Goal: Check status: Check status

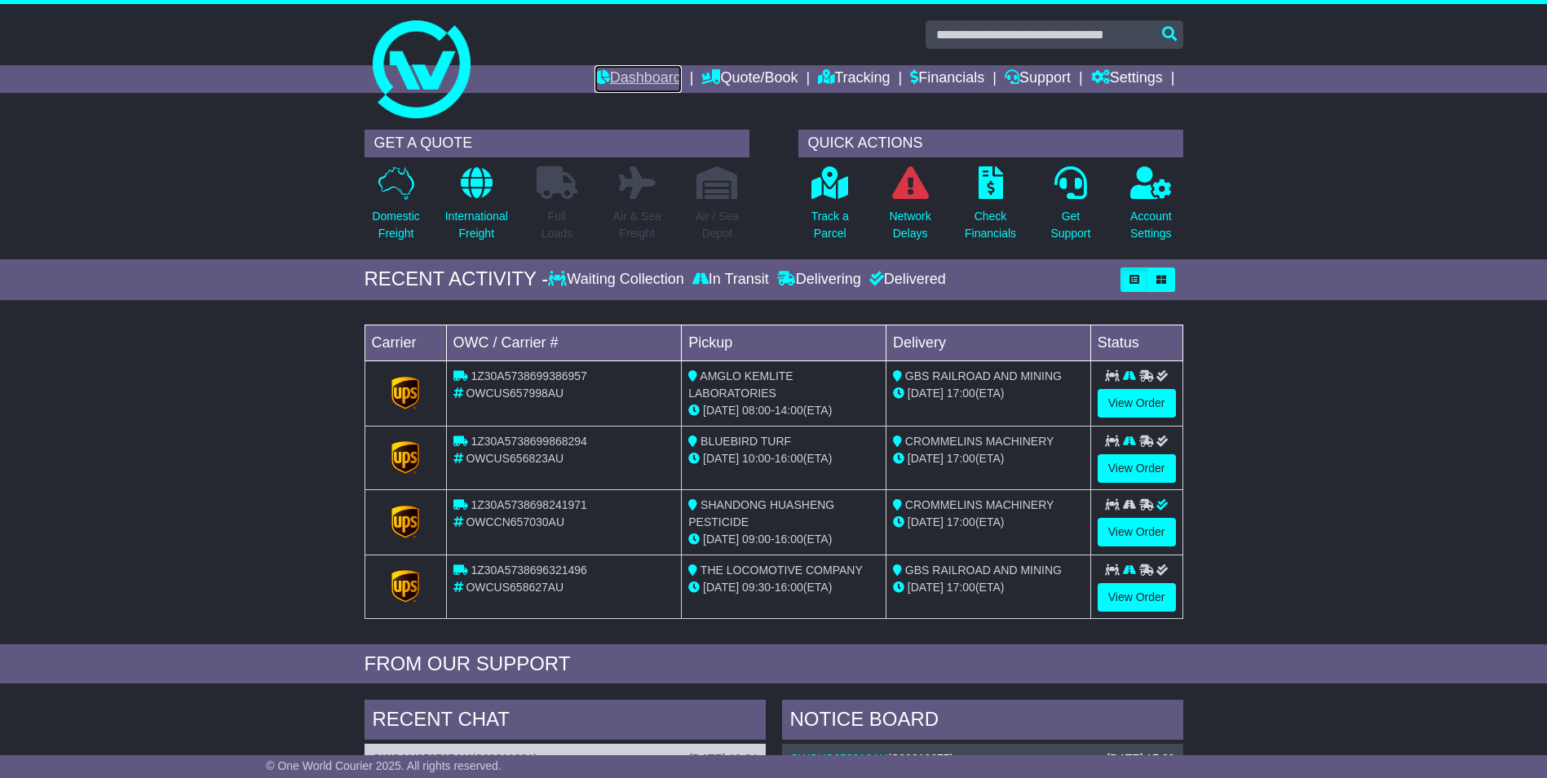
click at [641, 82] on link "Dashboard" at bounding box center [637, 79] width 87 height 28
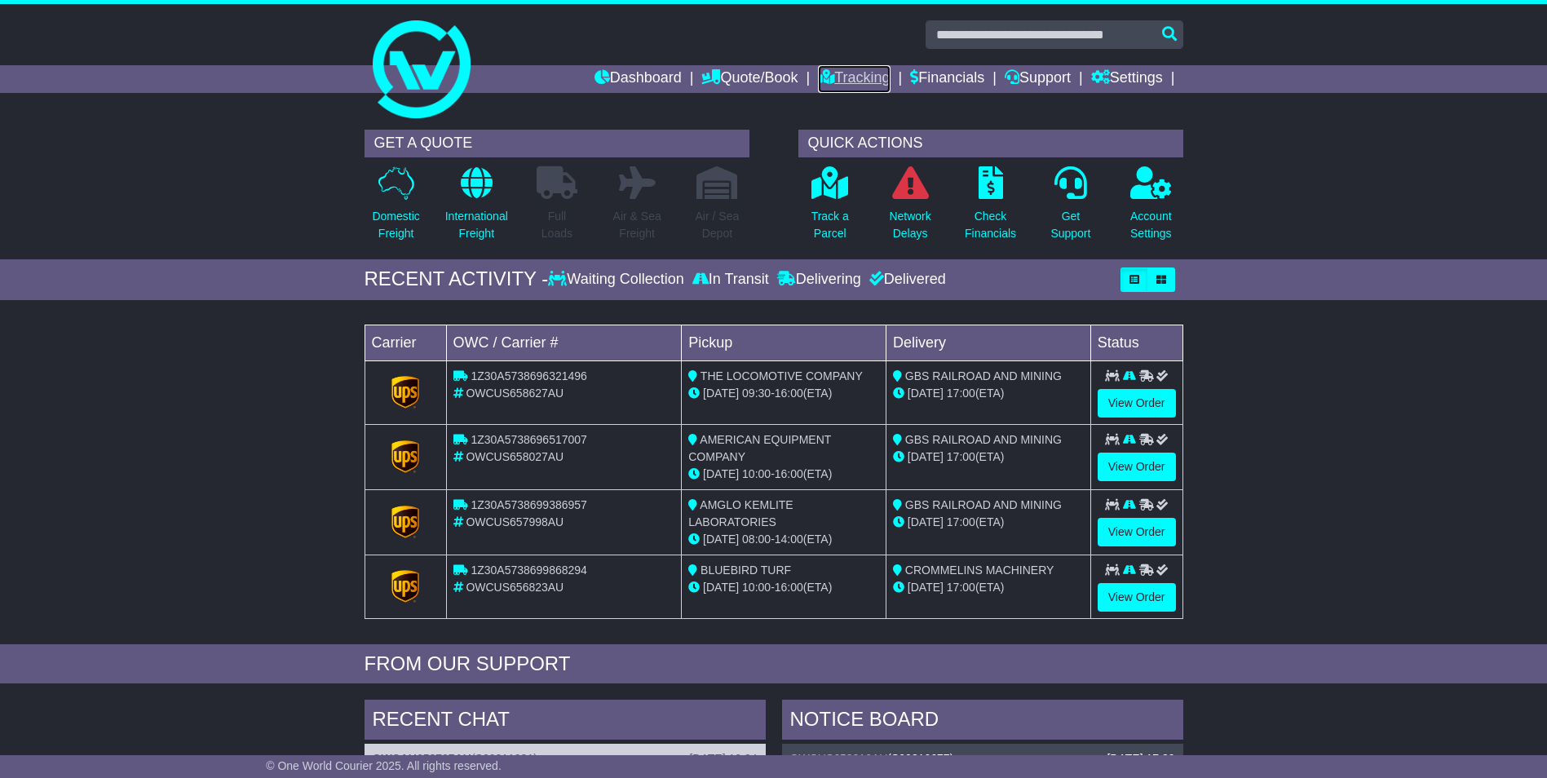
click at [848, 77] on link "Tracking" at bounding box center [854, 79] width 72 height 28
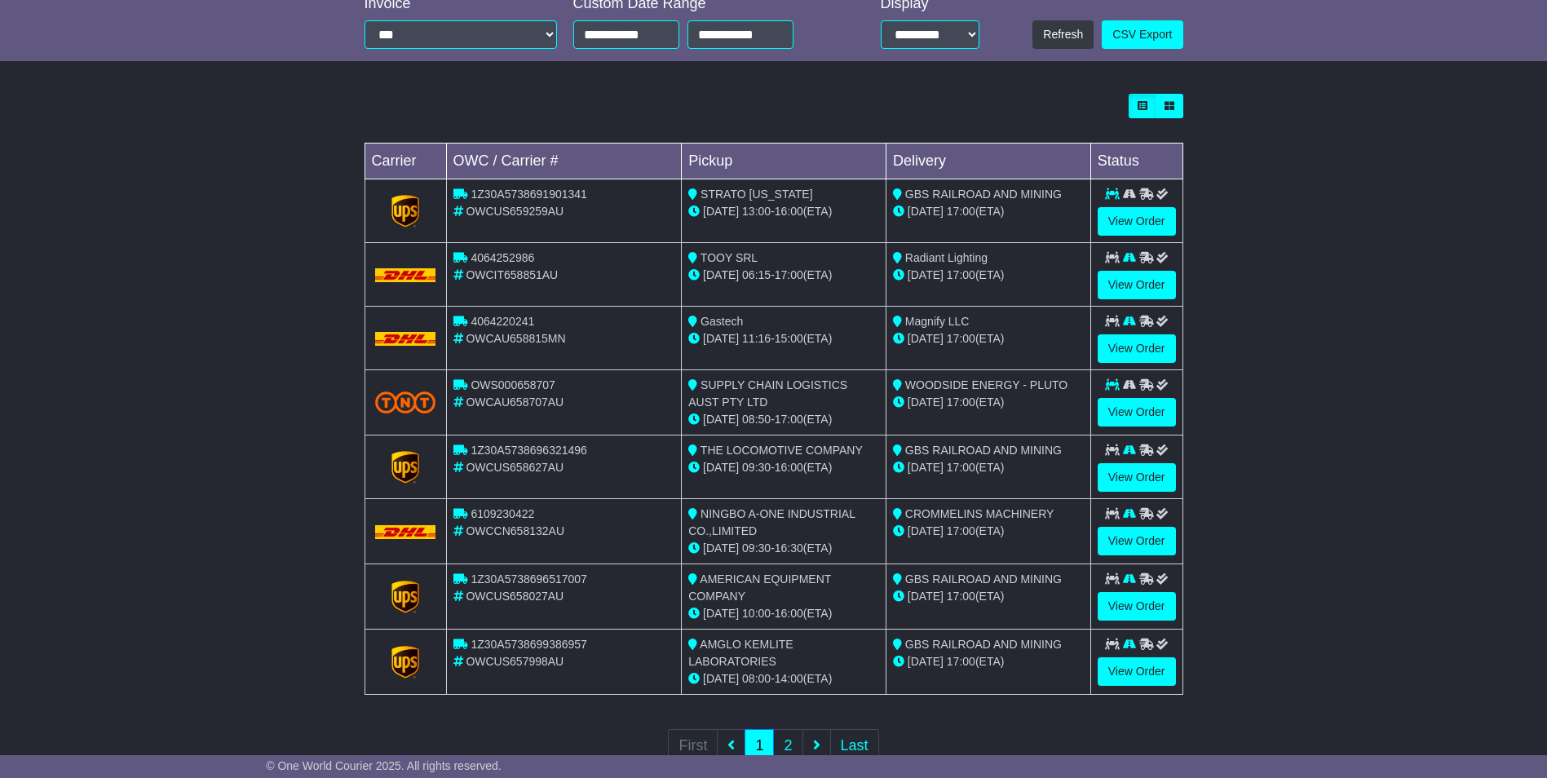
scroll to position [408, 0]
